Goal: Information Seeking & Learning: Learn about a topic

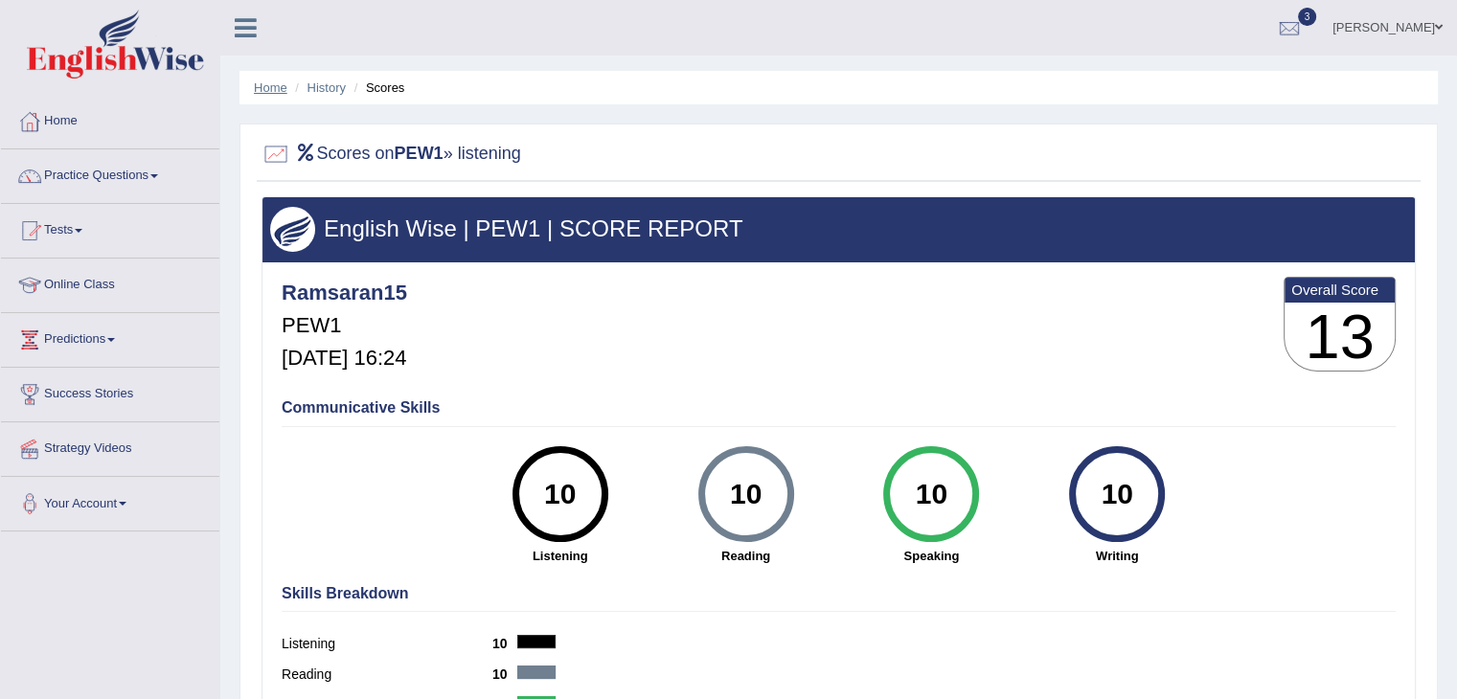
click at [271, 89] on link "Home" at bounding box center [271, 87] width 34 height 14
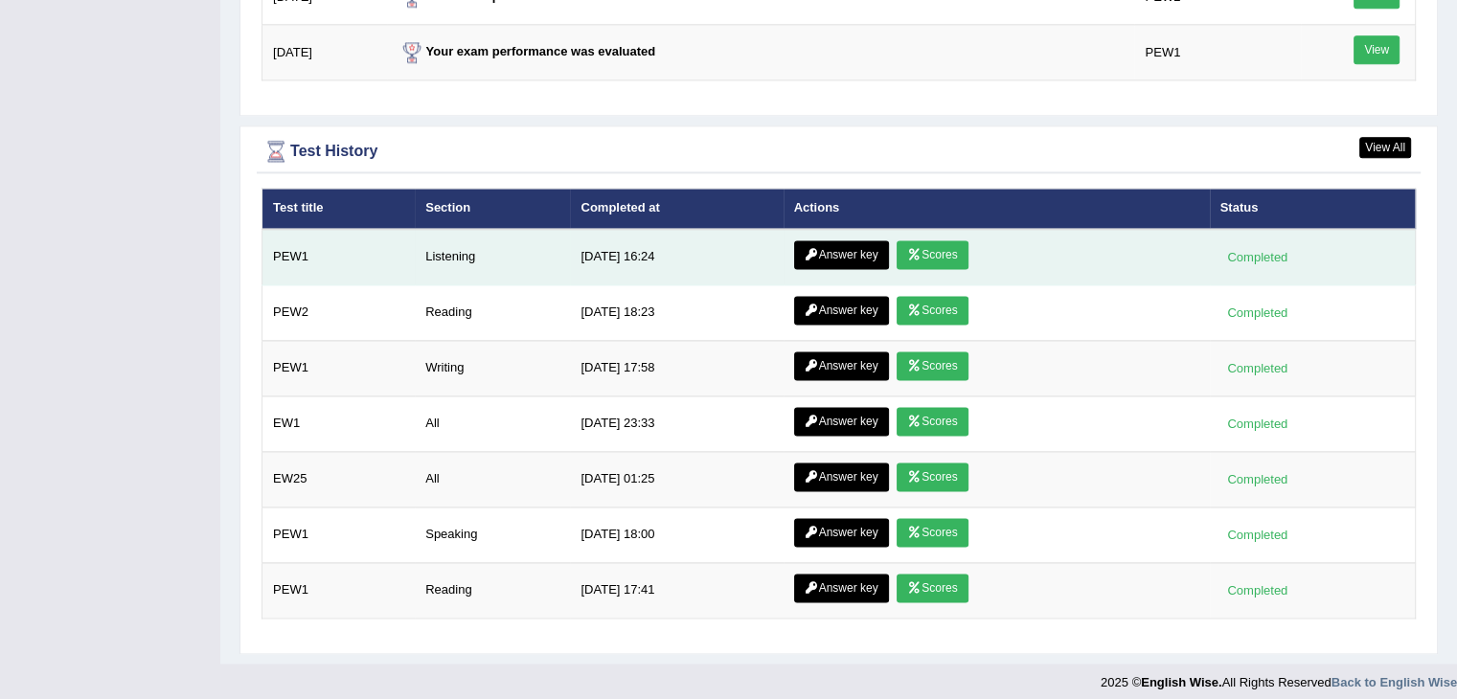
click at [848, 249] on link "Answer key" at bounding box center [841, 254] width 95 height 29
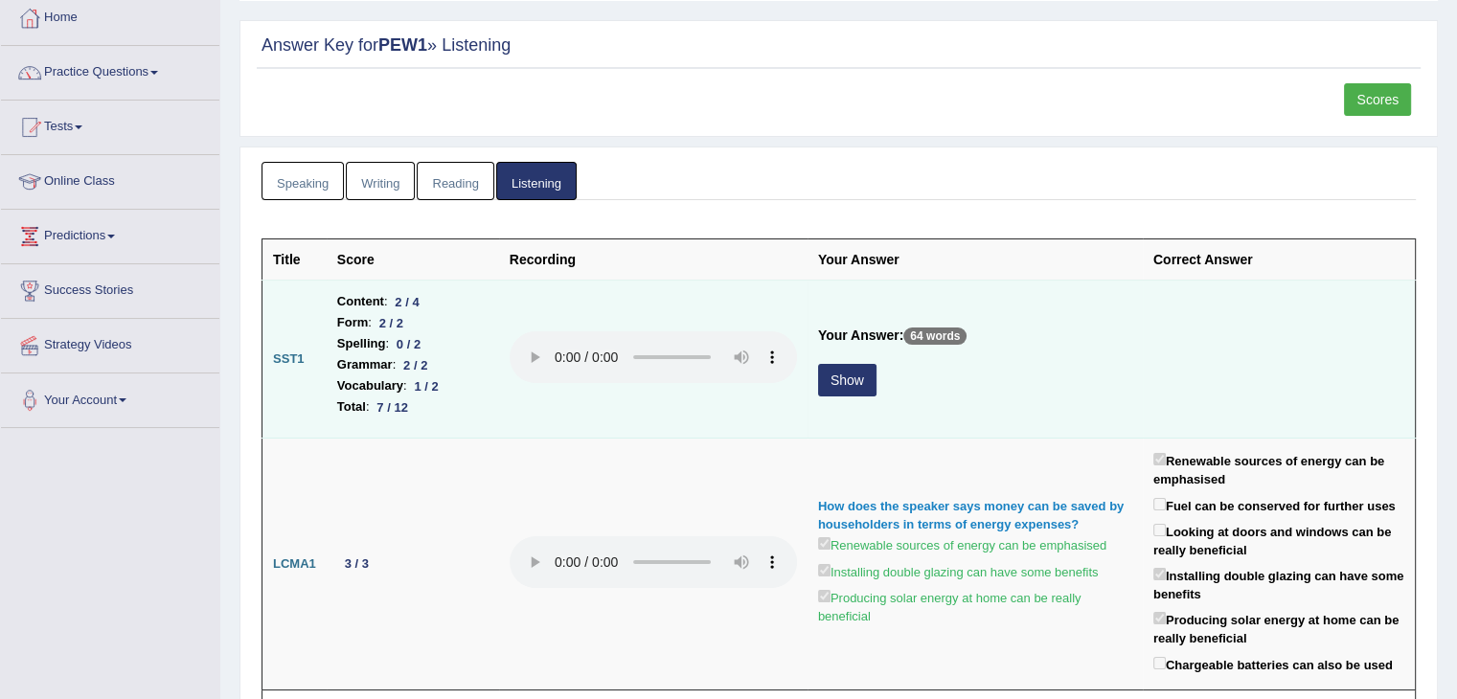
scroll to position [103, 0]
click at [841, 384] on button "Show" at bounding box center [847, 380] width 58 height 33
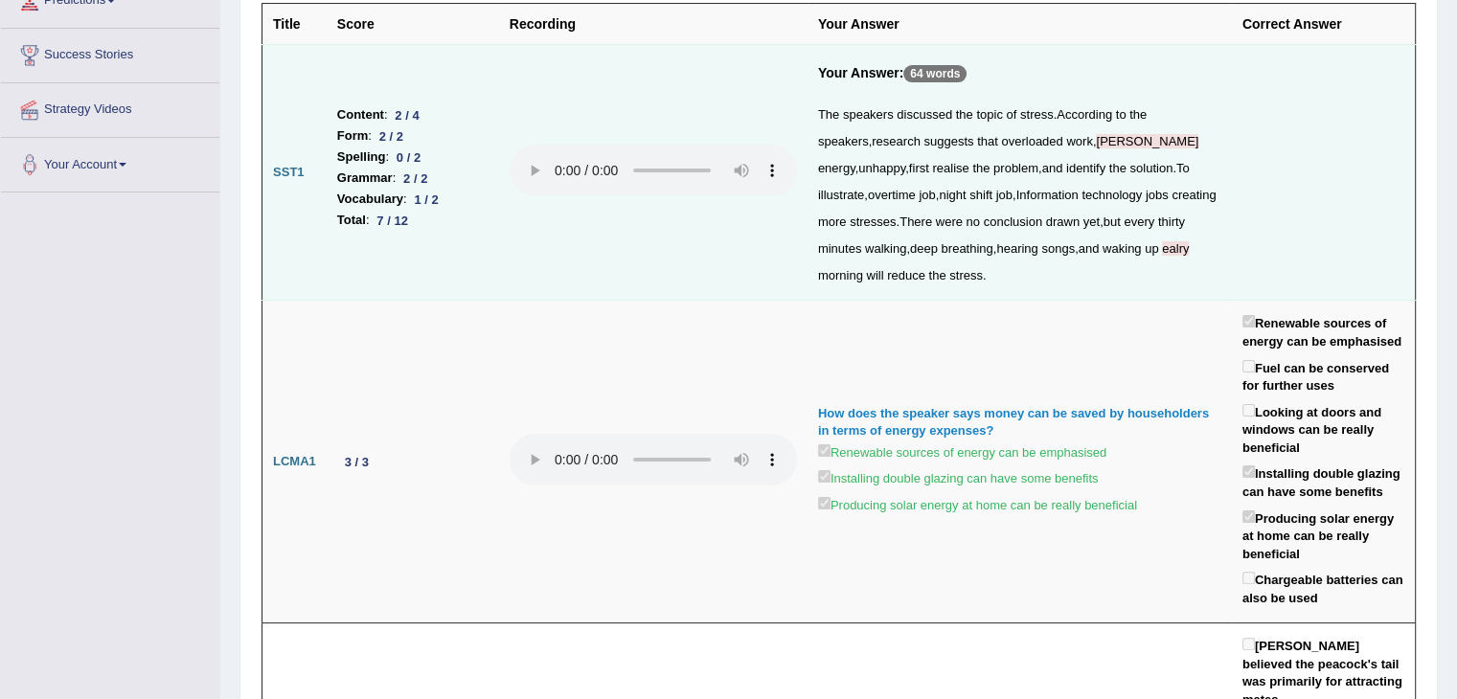
scroll to position [341, 0]
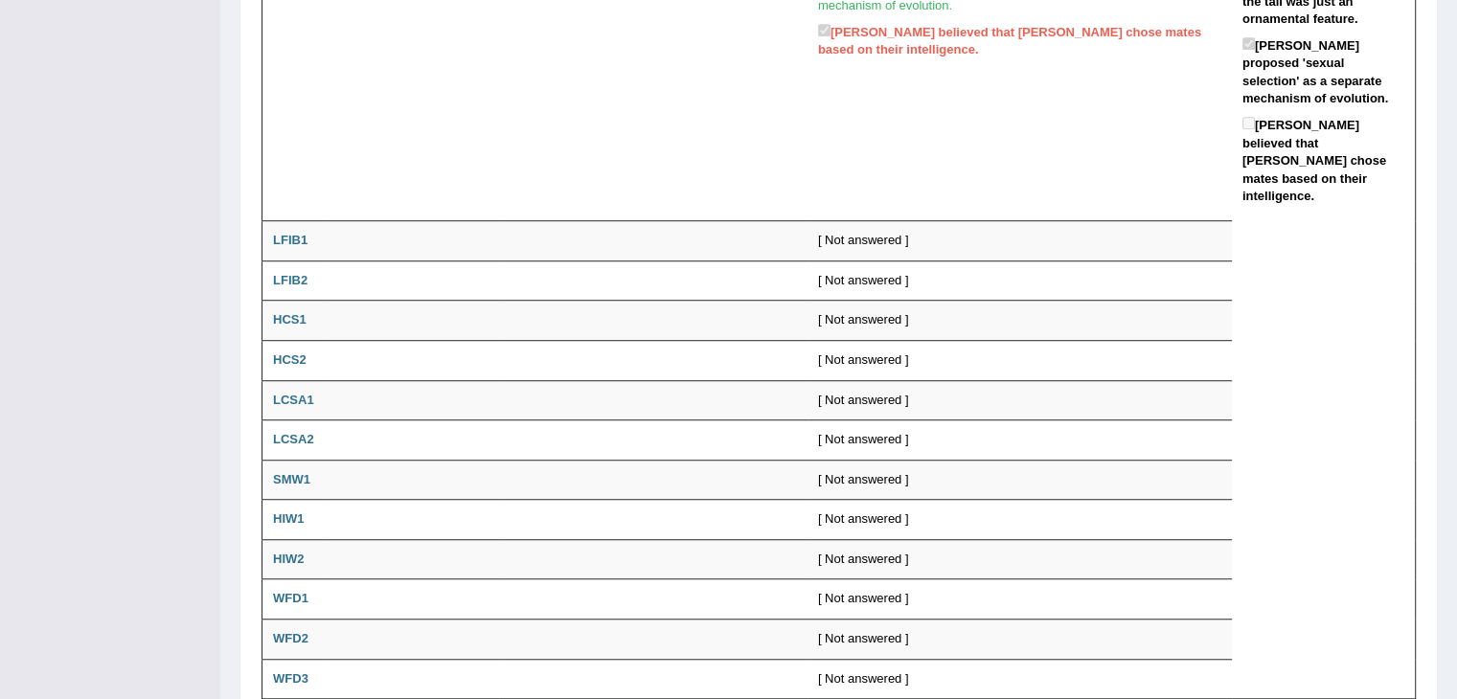
click at [841, 370] on div "[ Not answered ]" at bounding box center [1019, 360] width 403 height 18
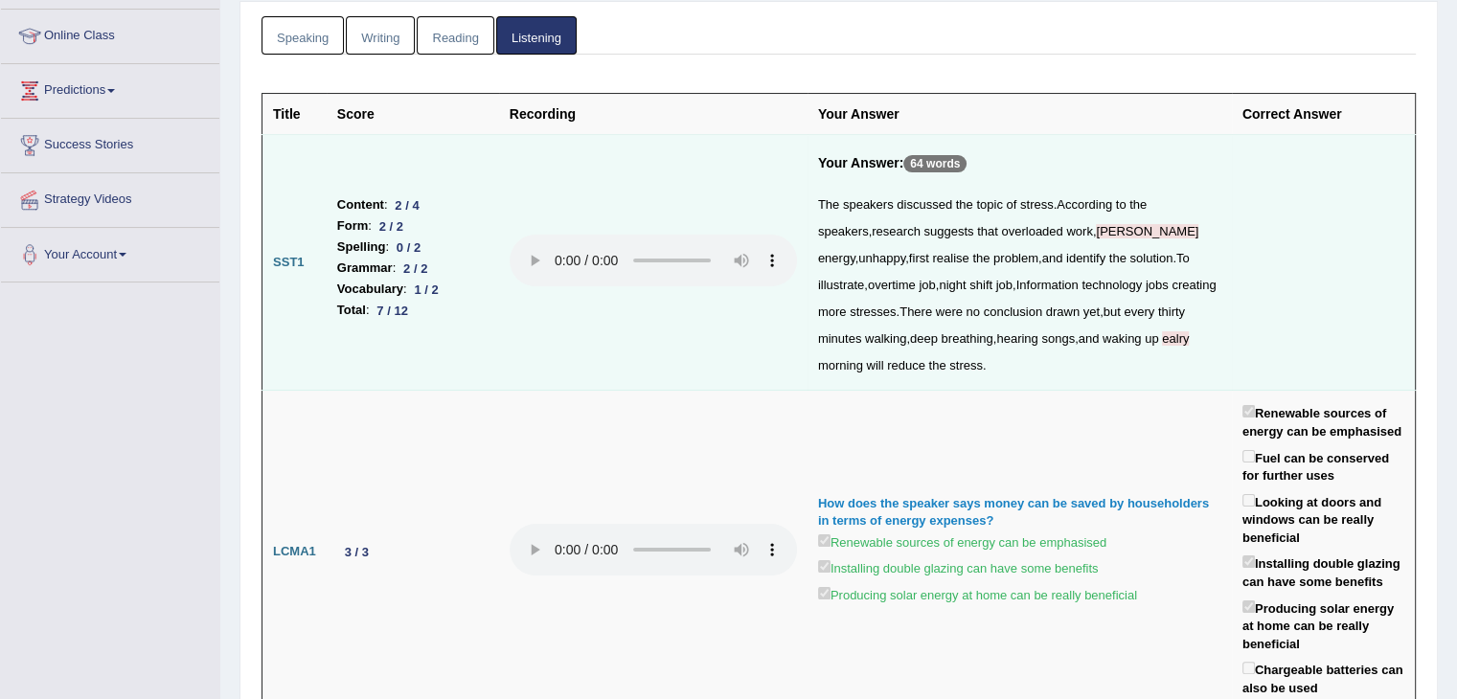
scroll to position [0, 0]
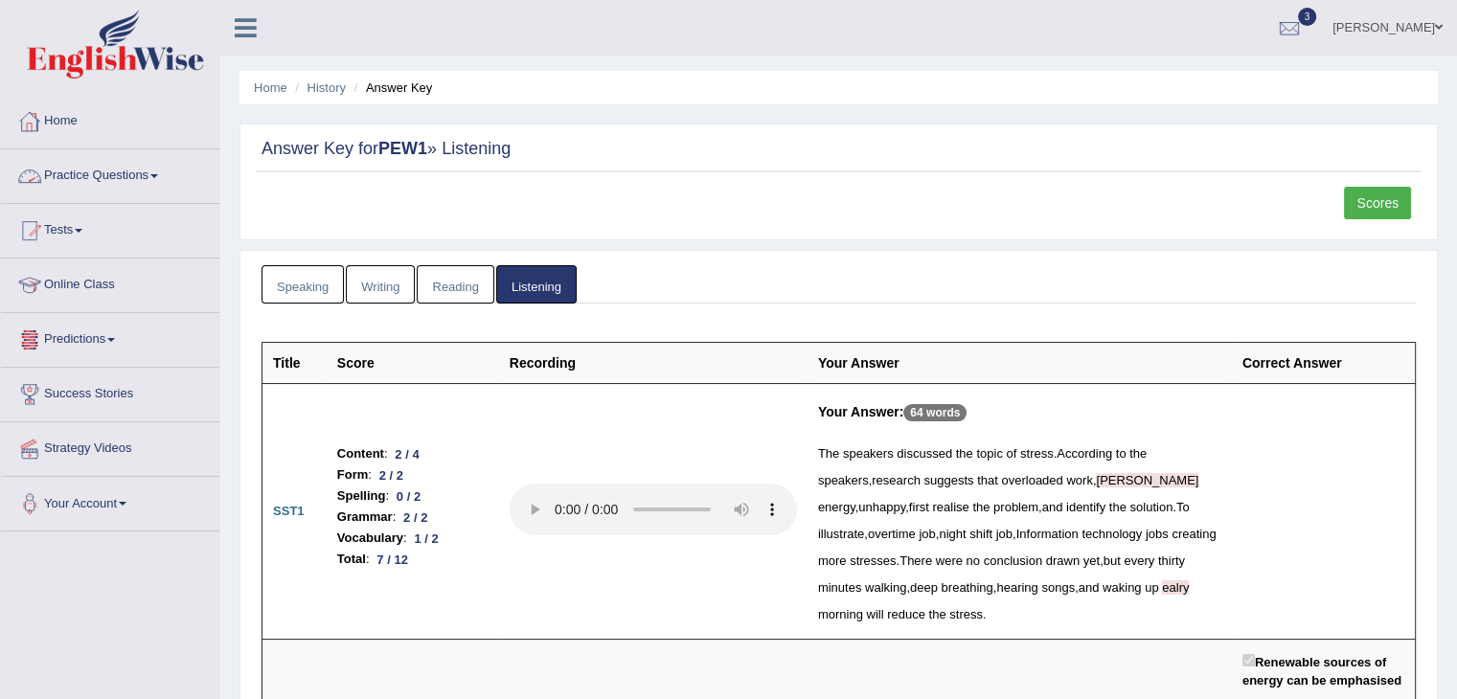
click at [154, 172] on link "Practice Questions" at bounding box center [110, 173] width 218 height 48
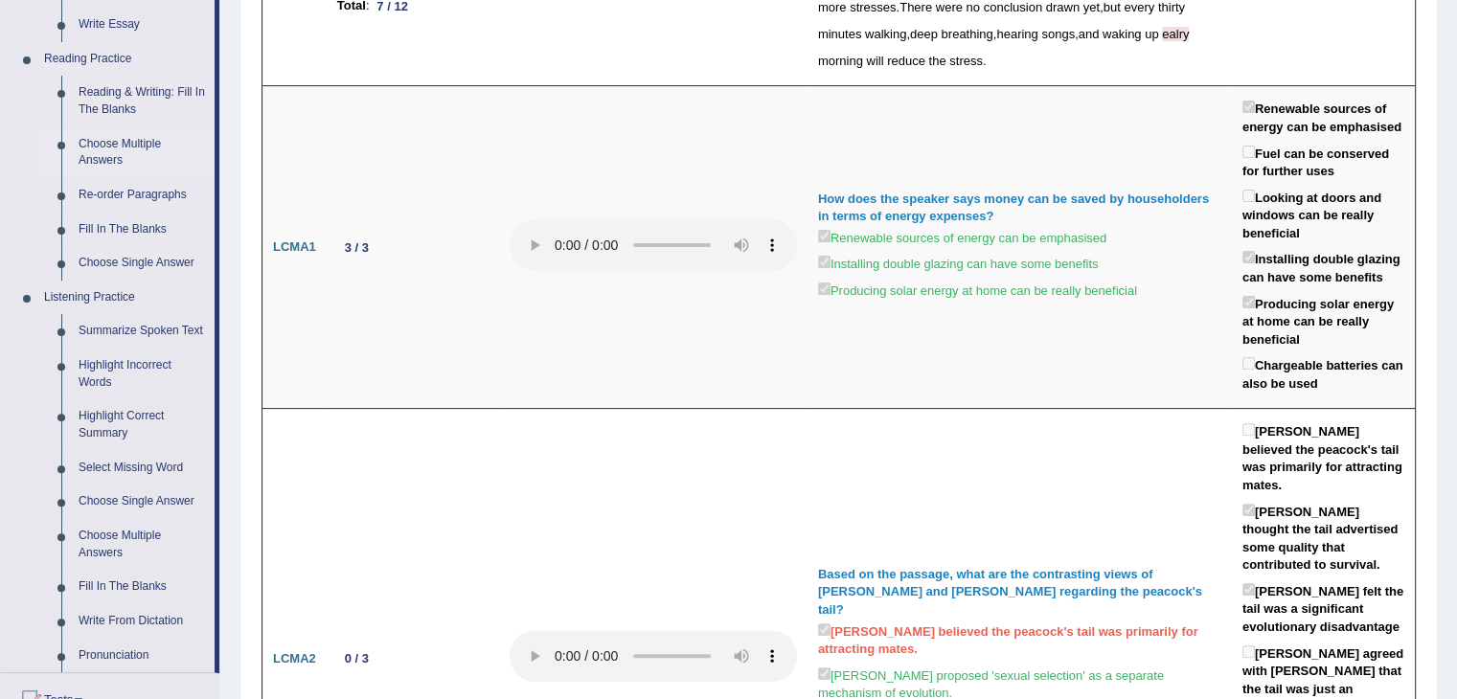
scroll to position [555, 0]
click at [125, 333] on link "Summarize Spoken Text" at bounding box center [142, 329] width 145 height 34
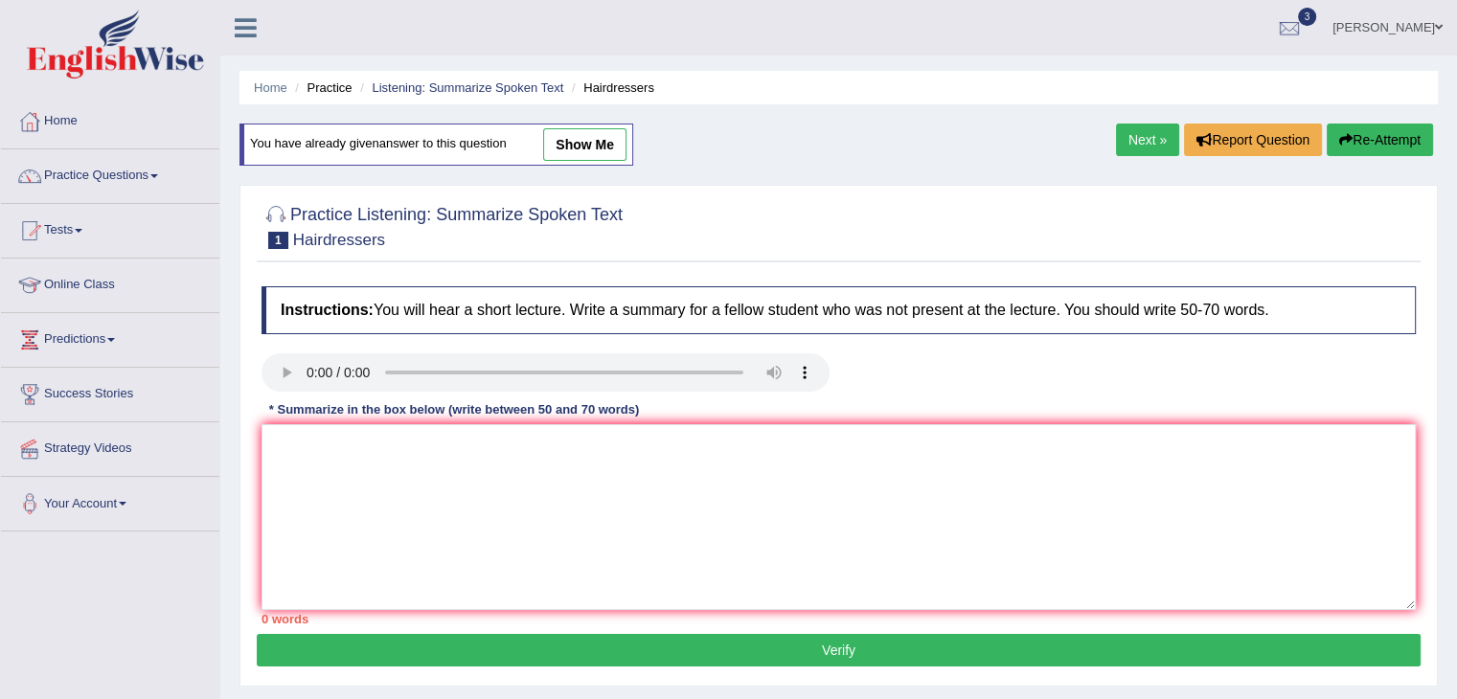
click at [702, 408] on div "Instructions: You will hear a short lecture. Write a summary for a fellow stude…" at bounding box center [839, 455] width 1164 height 357
click at [89, 506] on link "Your Account" at bounding box center [110, 501] width 218 height 48
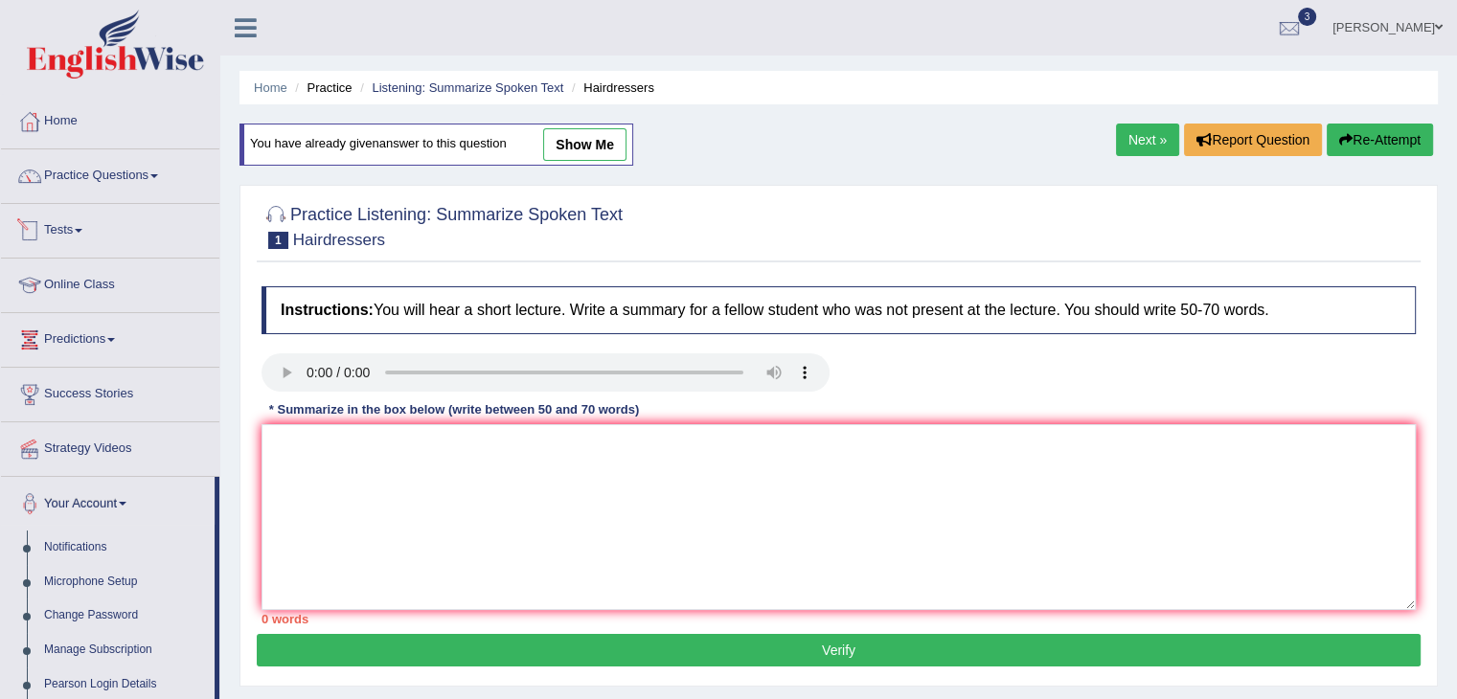
click at [79, 223] on link "Tests" at bounding box center [110, 228] width 218 height 48
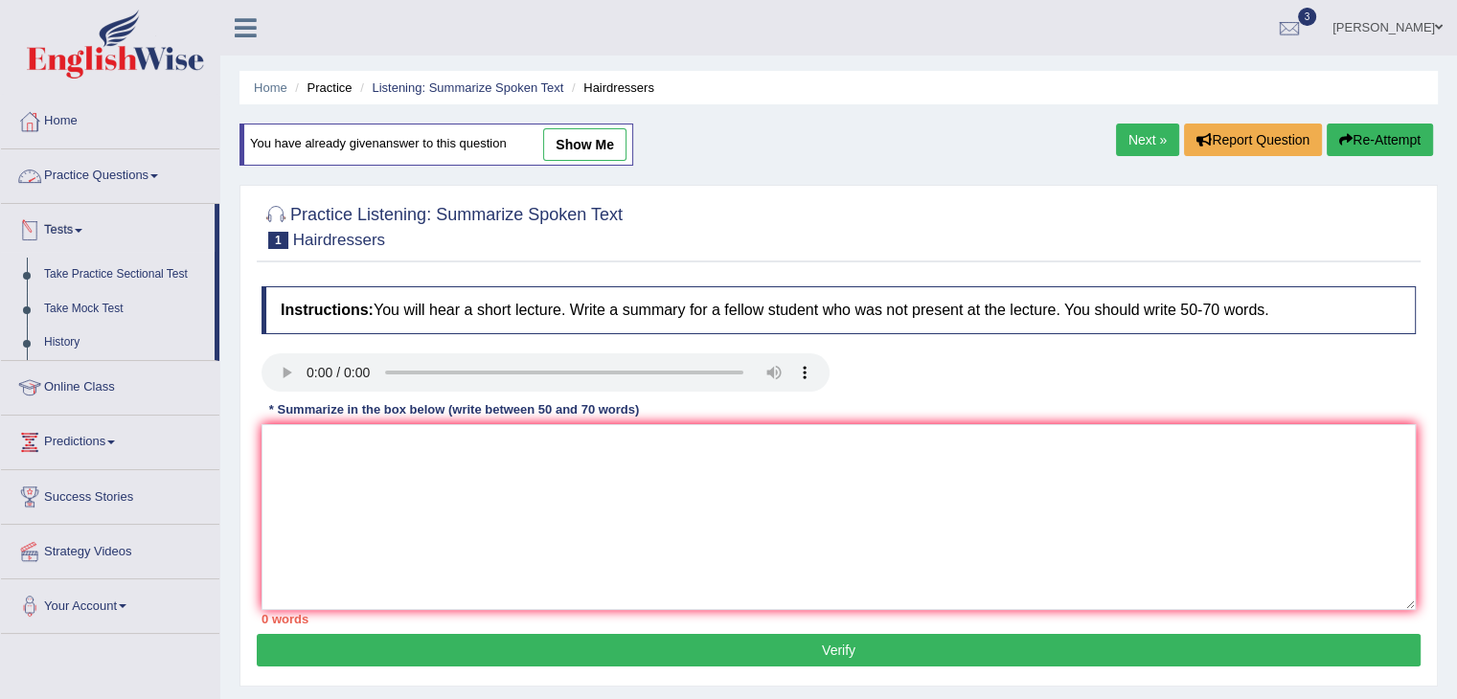
click at [119, 174] on link "Practice Questions" at bounding box center [110, 173] width 218 height 48
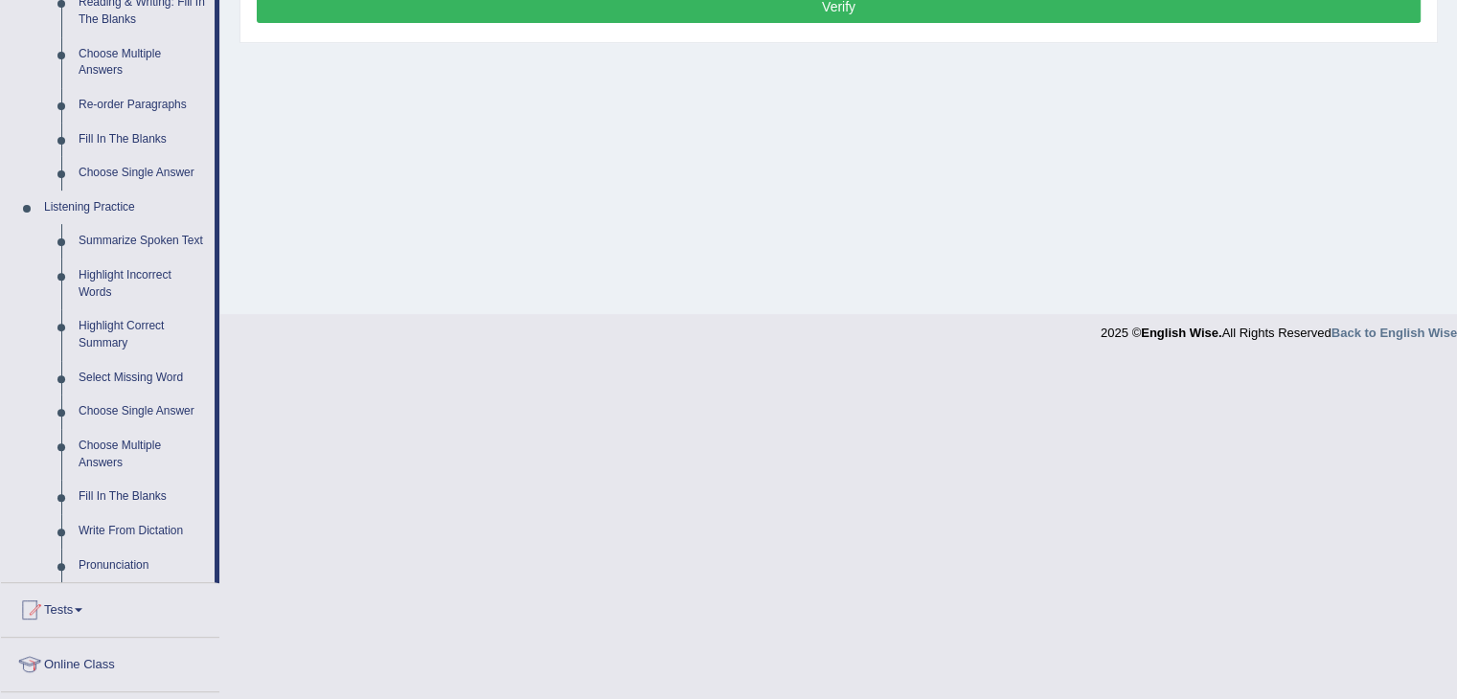
scroll to position [672, 0]
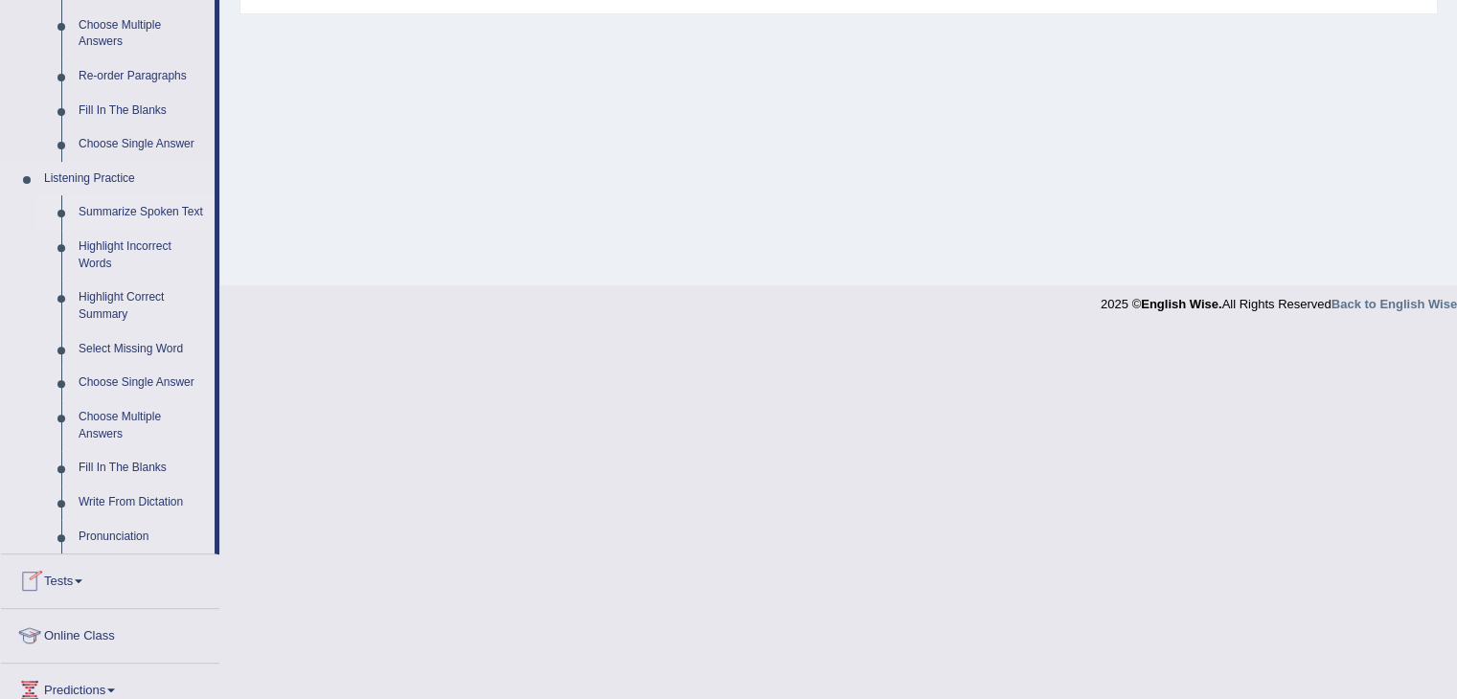
click at [131, 216] on link "Summarize Spoken Text" at bounding box center [142, 212] width 145 height 34
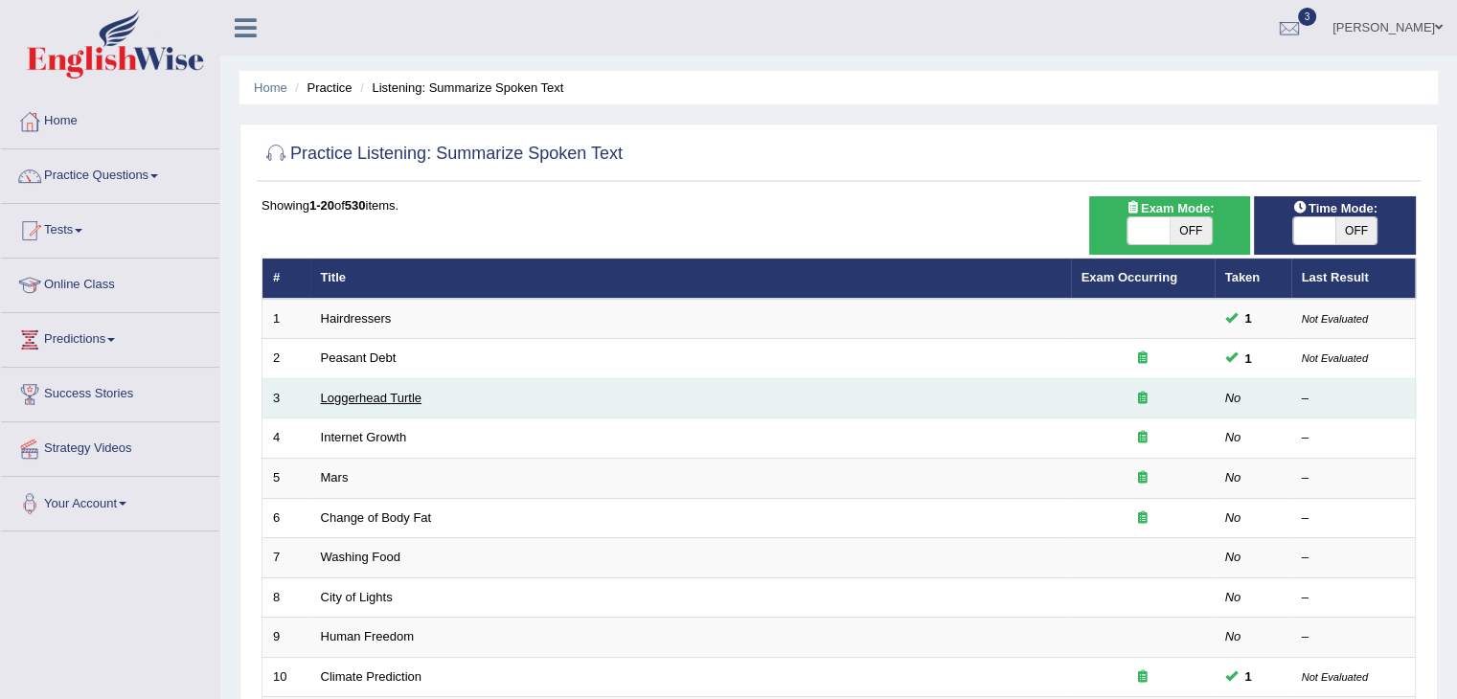
click at [341, 398] on link "Loggerhead Turtle" at bounding box center [372, 398] width 102 height 14
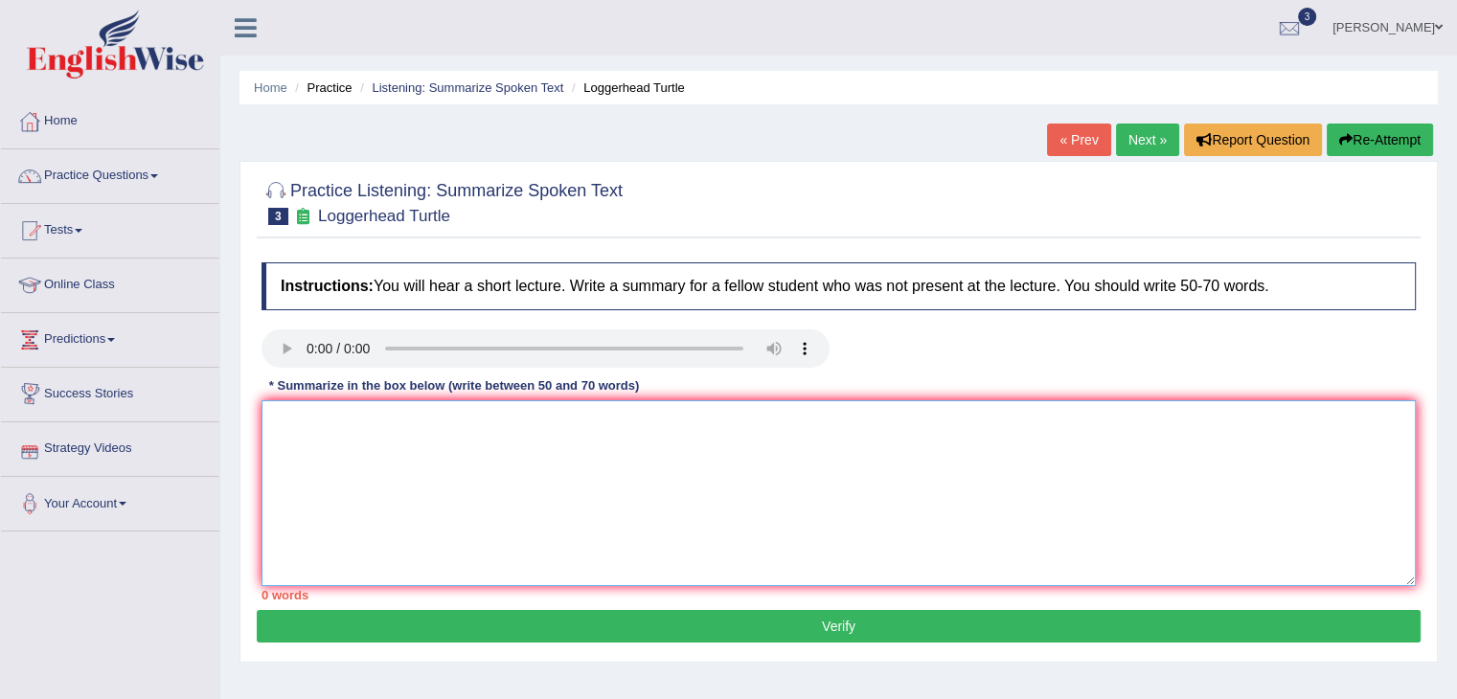
click at [309, 416] on textarea at bounding box center [838, 493] width 1154 height 186
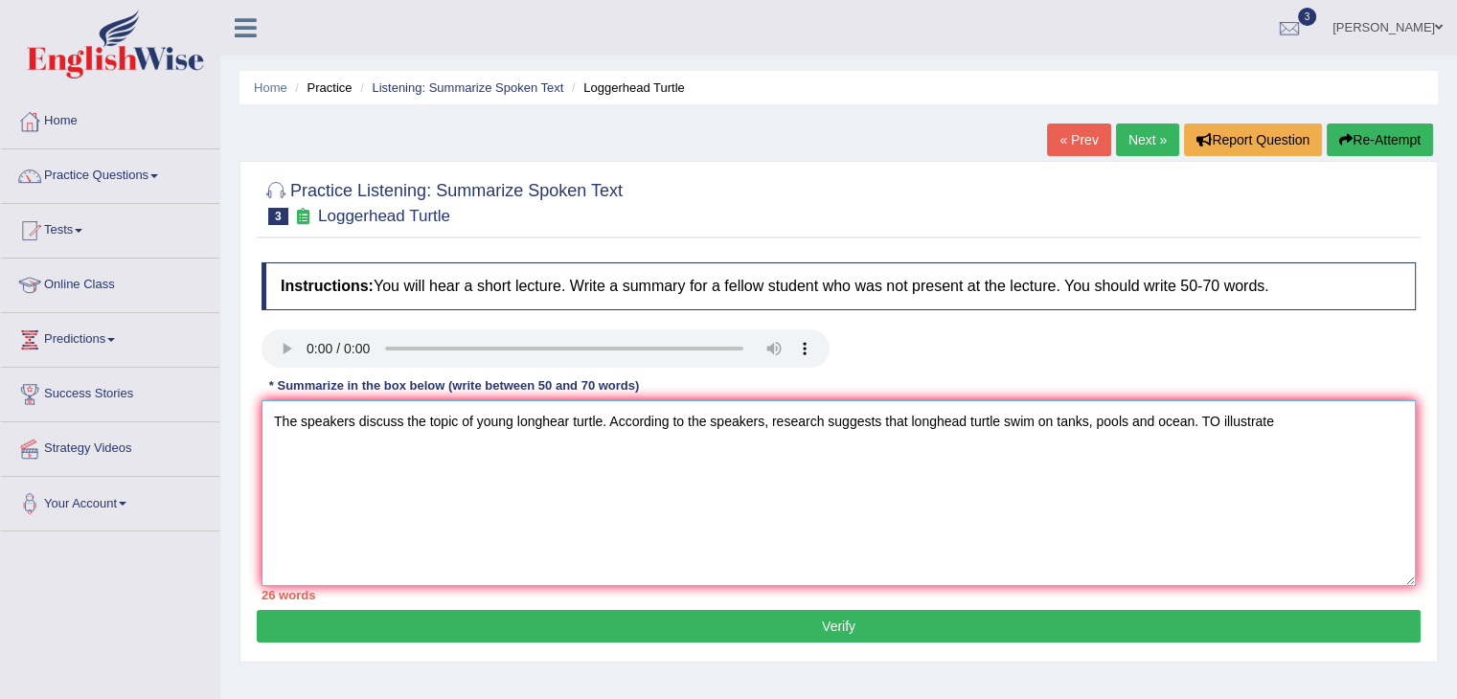
click at [1215, 417] on textarea "The speakers discuss the topic of young longhear turtle. According to the speak…" at bounding box center [838, 493] width 1154 height 186
click at [1275, 418] on textarea "The speakers discuss the topic of young longhear turtle. According to the speak…" at bounding box center [838, 493] width 1154 height 186
click at [1277, 418] on textarea "The speakers discuss the topic of young longhear turtle. According to the speak…" at bounding box center [838, 493] width 1154 height 186
click at [317, 453] on textarea "The speakers discuss the topic of young longhear turtle. According to the speak…" at bounding box center [838, 493] width 1154 height 186
click at [638, 456] on textarea "The speakers discuss the topic of young longhear turtle. According to the speak…" at bounding box center [838, 493] width 1154 height 186
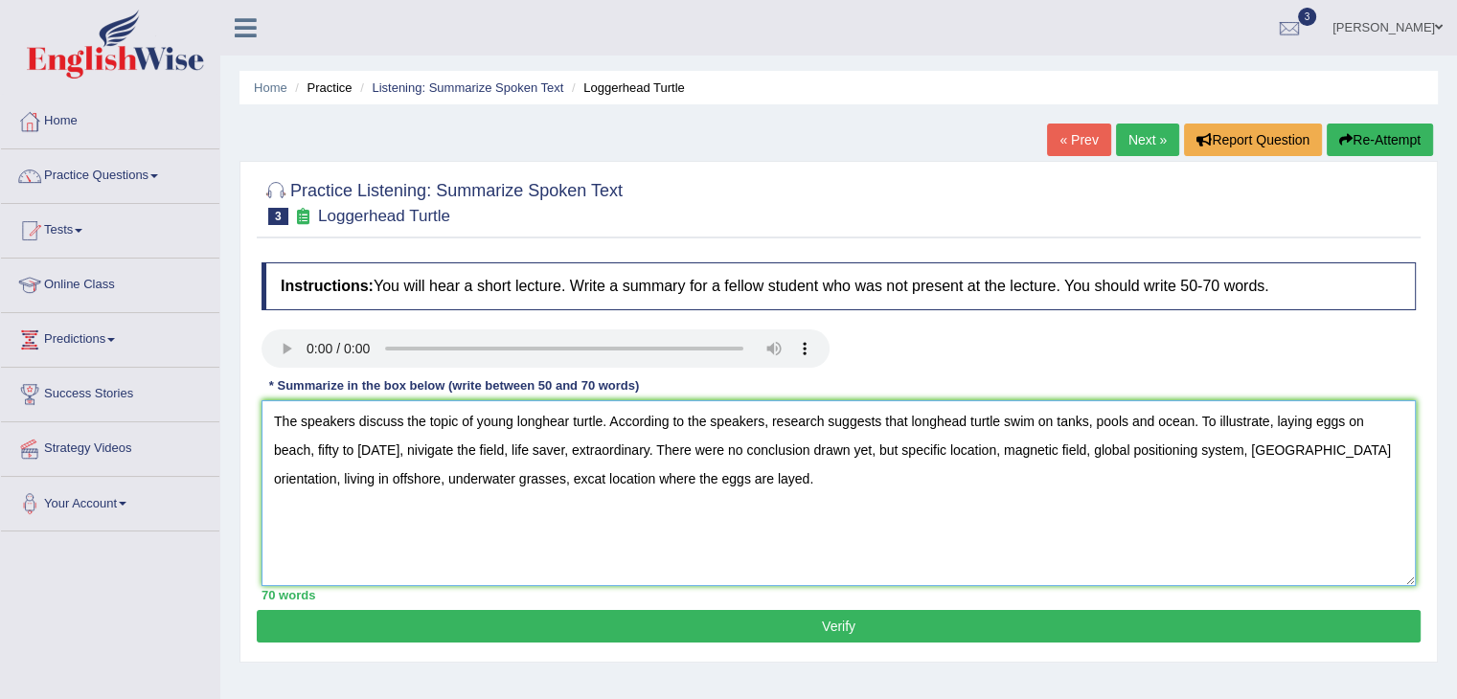
type textarea "The speakers discuss the topic of young longhear turtle. According to the speak…"
click at [854, 626] on button "Verify" at bounding box center [839, 626] width 1164 height 33
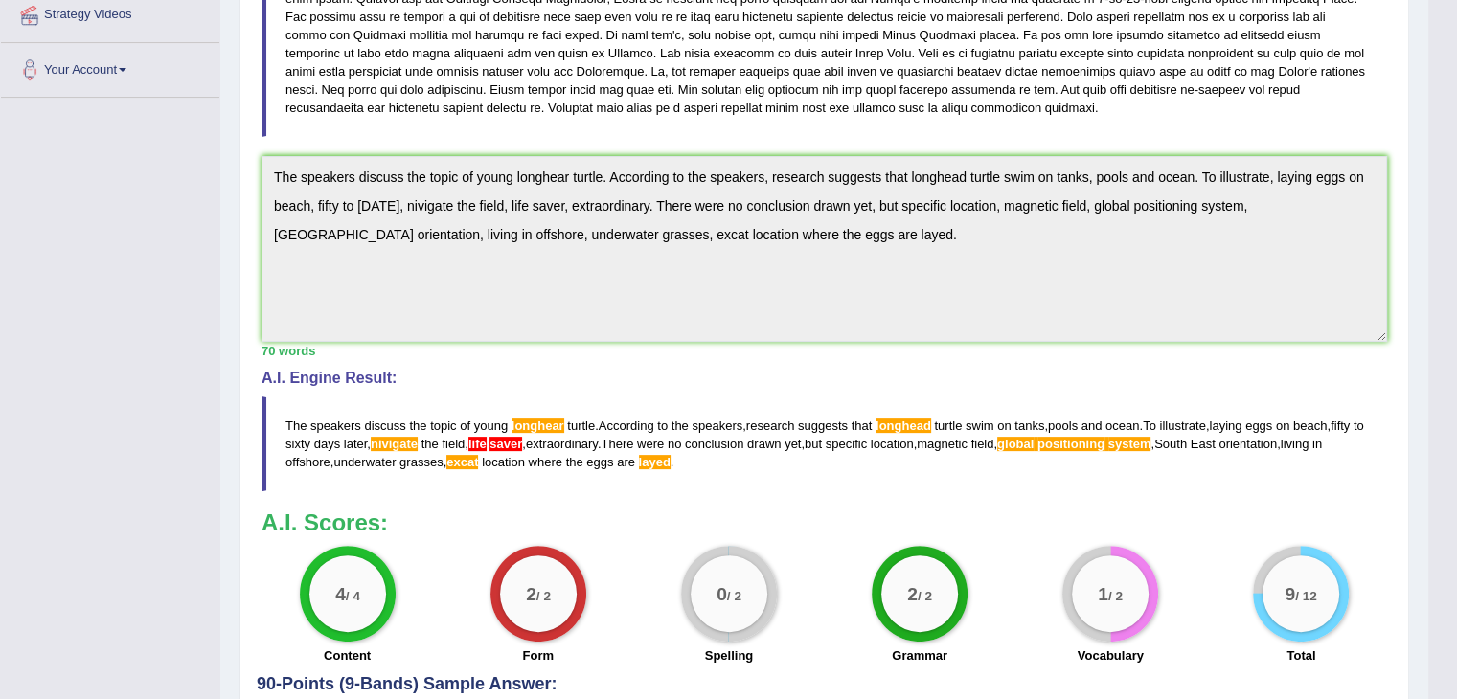
scroll to position [586, 0]
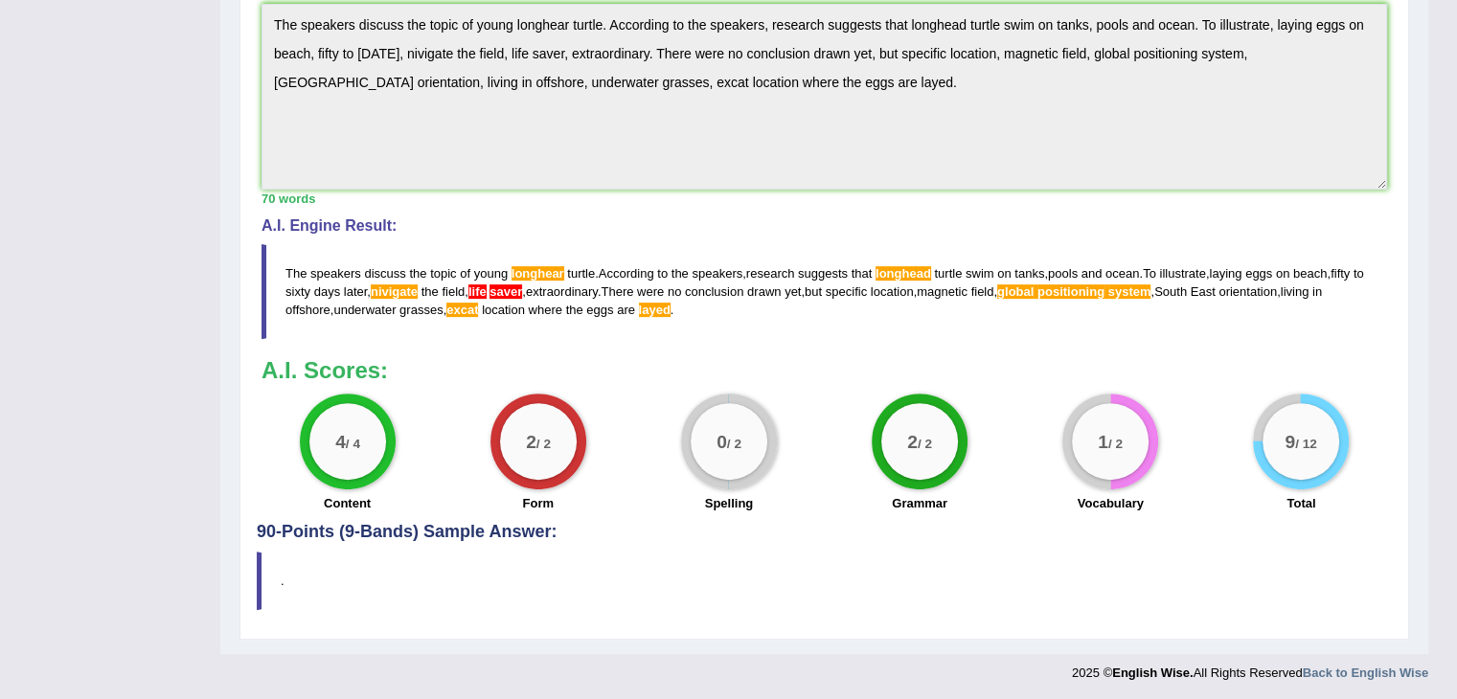
click at [902, 267] on span "longhead" at bounding box center [903, 273] width 56 height 14
drag, startPoint x: 516, startPoint y: 306, endPoint x: 703, endPoint y: 307, distance: 186.8
click at [703, 307] on blockquote "The speakers discuss the topic of young longhear turtle . According to the spea…" at bounding box center [823, 291] width 1125 height 95
